Goal: Task Accomplishment & Management: Complete application form

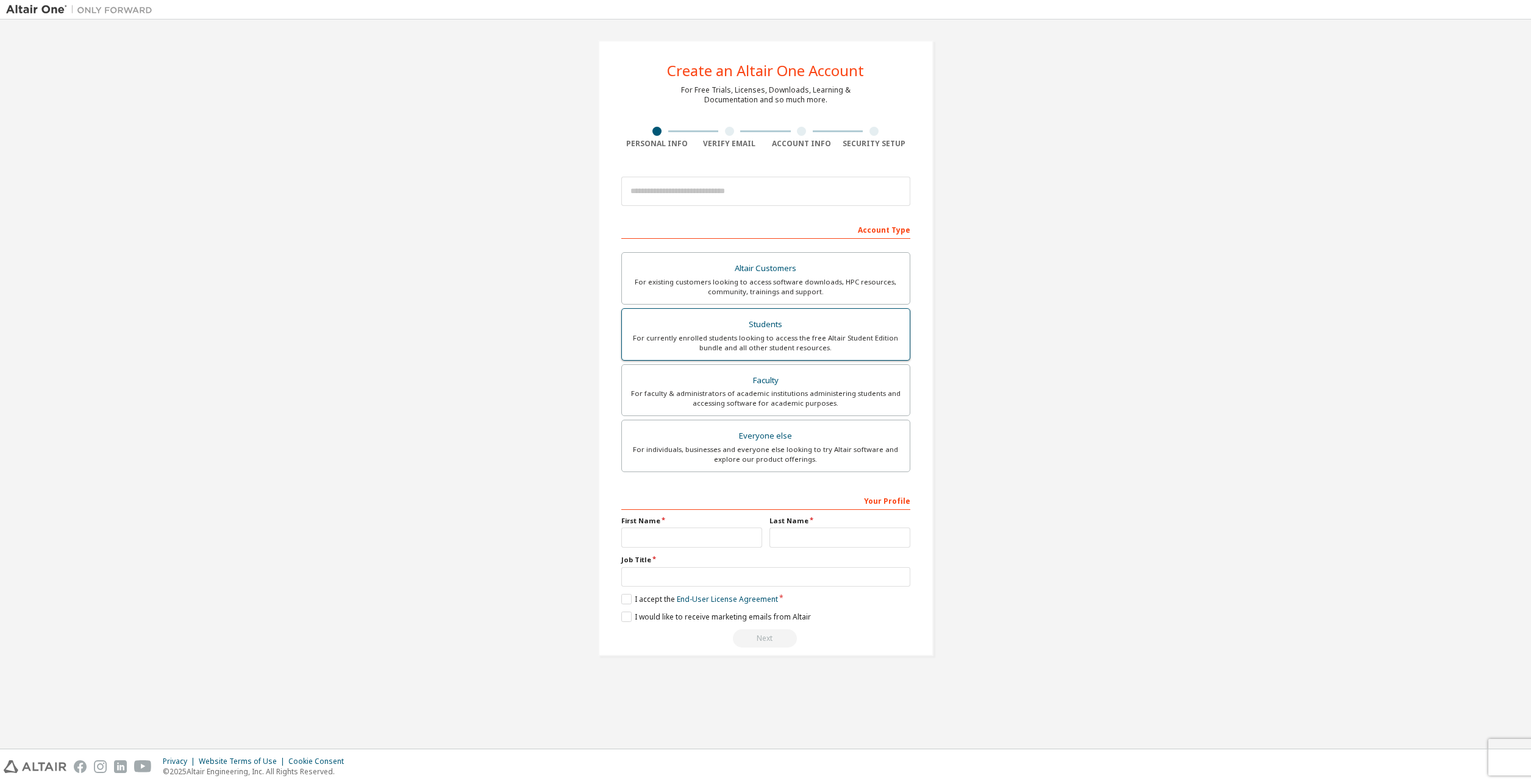
click at [793, 329] on div "Students" at bounding box center [766, 324] width 274 height 17
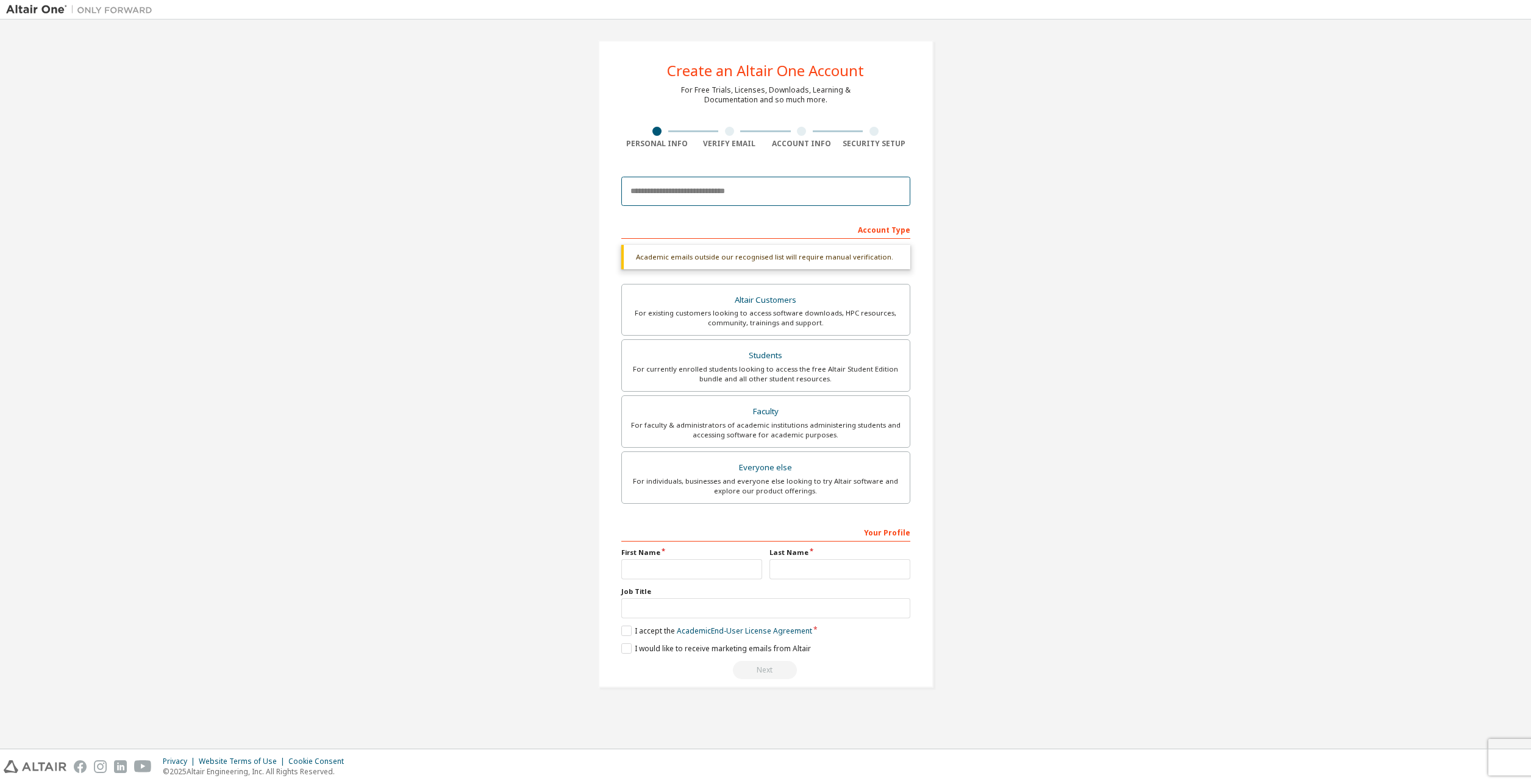
click at [679, 198] on input "email" at bounding box center [766, 191] width 289 height 29
click at [1016, 420] on div "Create an Altair One Account For Free Trials, Licenses, Downloads, Learning & D…" at bounding box center [766, 364] width 1518 height 677
click at [810, 224] on div "Account Type" at bounding box center [766, 229] width 289 height 20
click at [805, 194] on input "email" at bounding box center [766, 191] width 289 height 29
type input "**********"
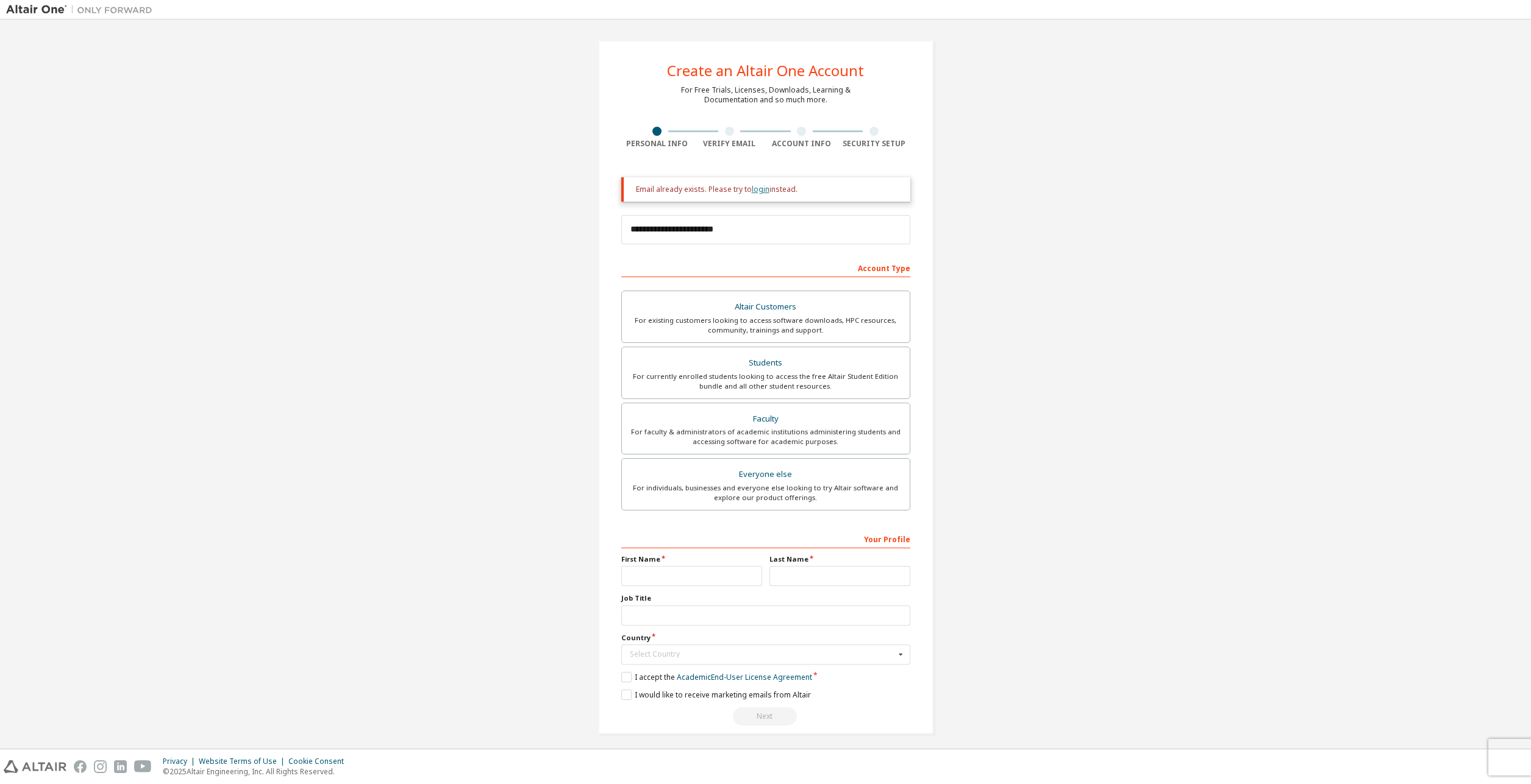
click at [756, 192] on link "login" at bounding box center [761, 189] width 18 height 10
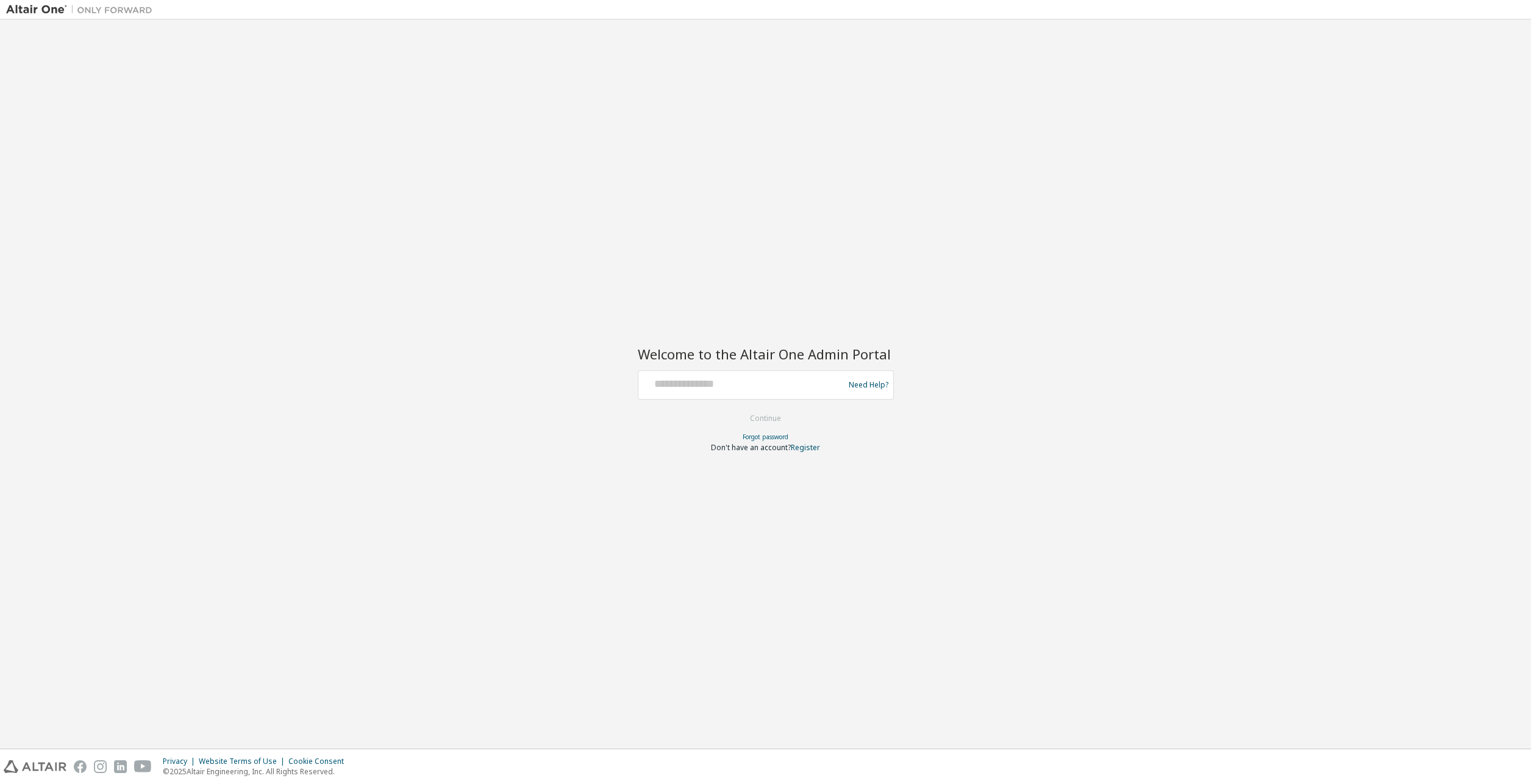
click at [1130, 563] on div "Welcome to the Altair One Admin Portal Need Help? Please make sure that you pro…" at bounding box center [766, 383] width 1518 height 717
click at [757, 389] on input "text" at bounding box center [742, 383] width 199 height 18
type input "**********"
click at [737, 410] on button "Continue" at bounding box center [765, 419] width 57 height 18
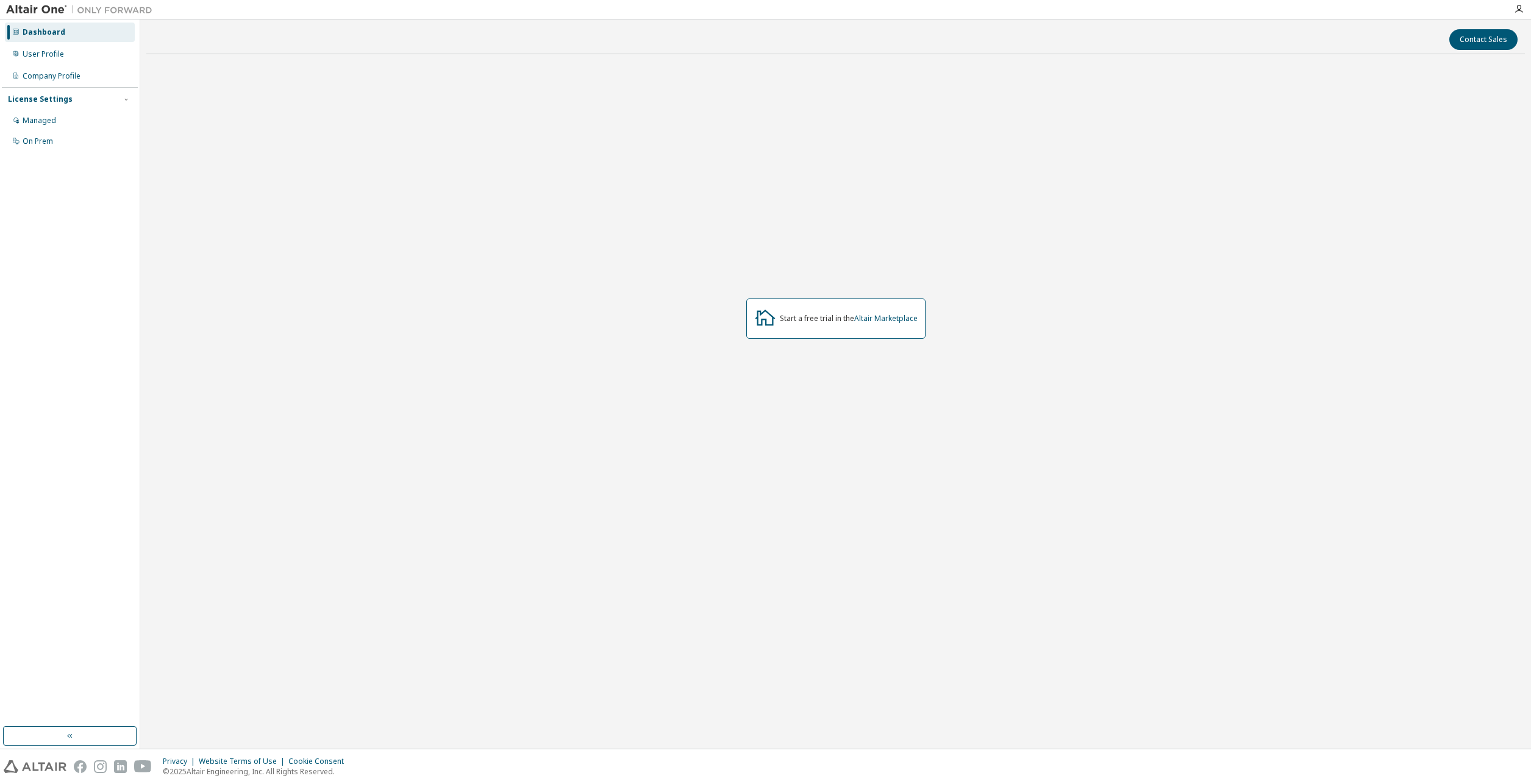
click at [818, 322] on div "Start a free trial in the Altair Marketplace" at bounding box center [849, 318] width 138 height 10
click at [867, 316] on link "Altair Marketplace" at bounding box center [886, 318] width 63 height 10
